Goal: Navigation & Orientation: Find specific page/section

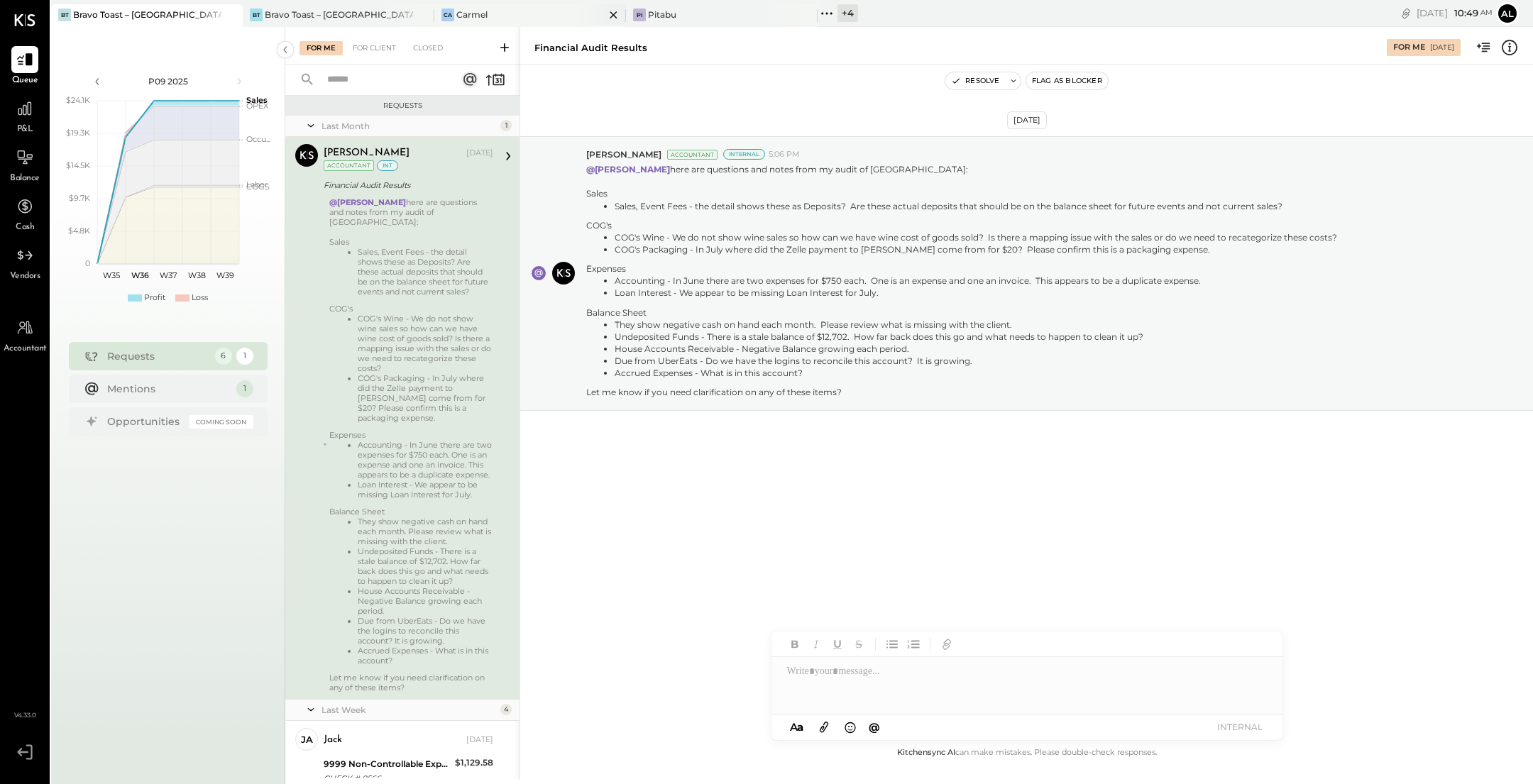
click at [514, 15] on div "Ca Carmel" at bounding box center [520, 15] width 170 height 13
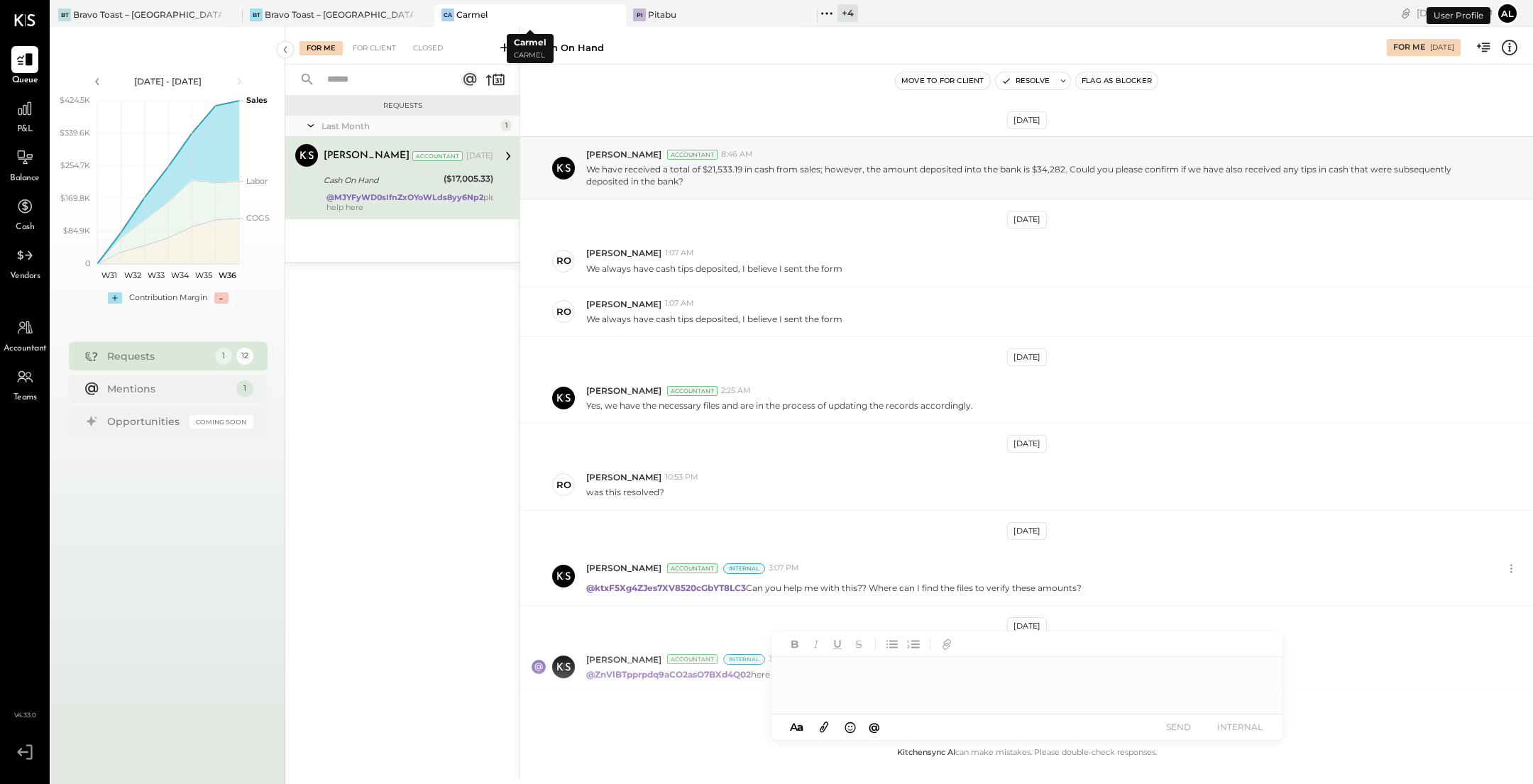
scroll to position [270, 0]
